Goal: Go to known website: Go to known website

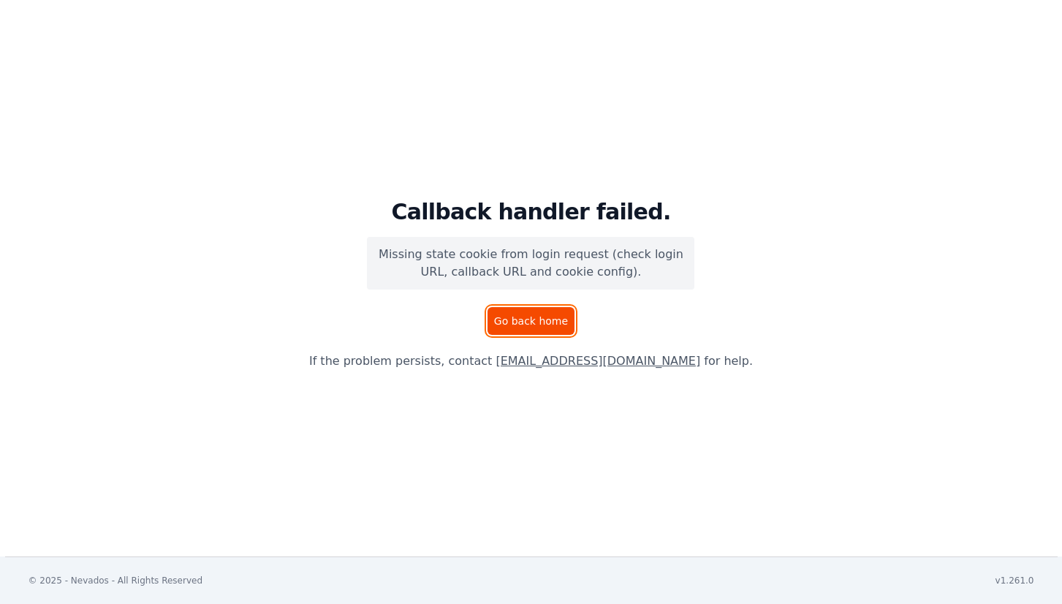
click at [536, 325] on link "Go back home" at bounding box center [530, 321] width 87 height 28
